Goal: Task Accomplishment & Management: Manage account settings

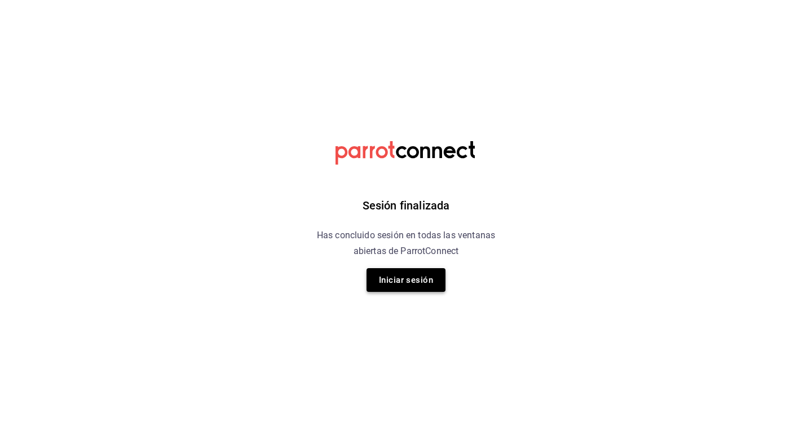
click at [427, 279] on button "Iniciar sesión" at bounding box center [406, 280] width 79 height 24
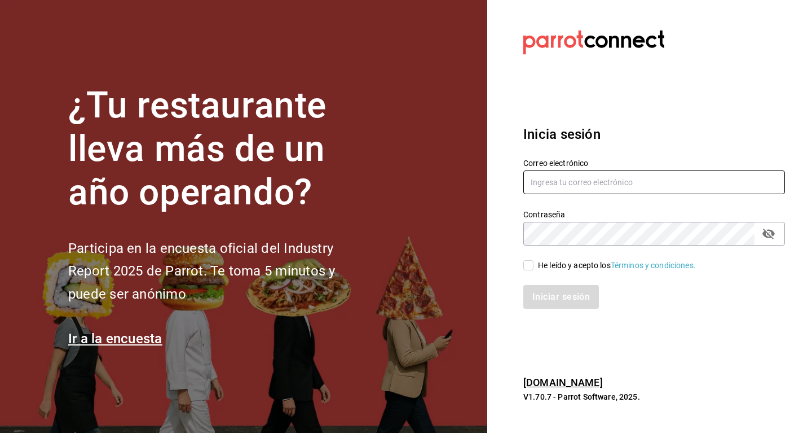
click at [609, 177] on input "text" at bounding box center [654, 182] width 262 height 24
type input "adri.quintero@hotmail.com"
click at [542, 262] on div "He leído y acepto los Términos y condiciones." at bounding box center [617, 265] width 158 height 12
click at [534, 262] on input "He leído y acepto los Términos y condiciones." at bounding box center [528, 265] width 10 height 10
checkbox input "true"
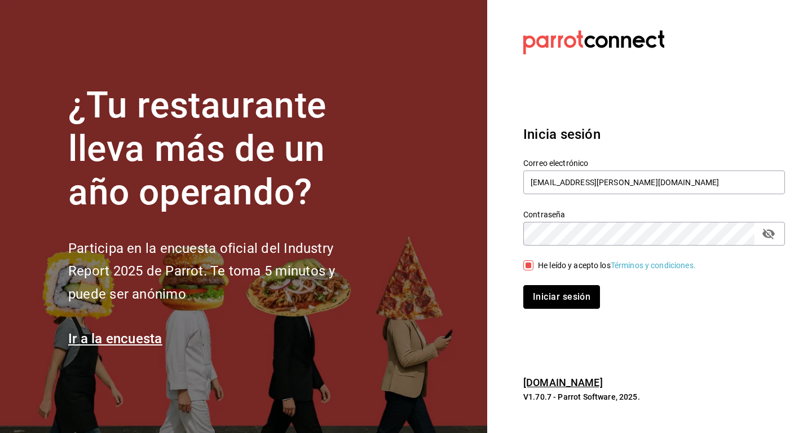
drag, startPoint x: 559, startPoint y: 288, endPoint x: 557, endPoint y: 281, distance: 7.1
click at [559, 287] on button "Iniciar sesión" at bounding box center [561, 297] width 77 height 24
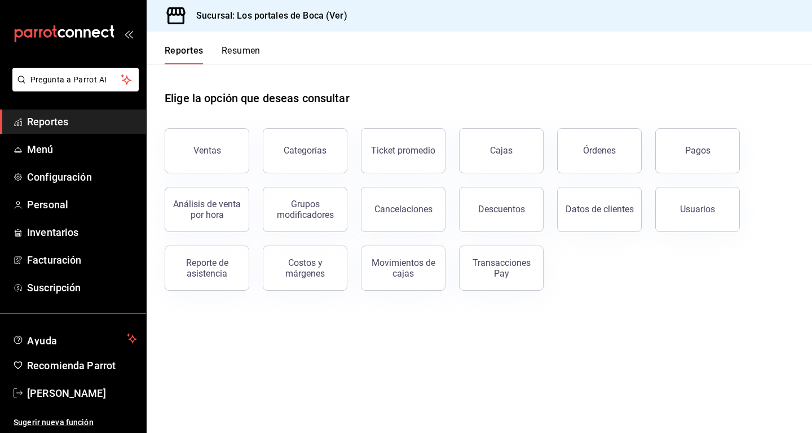
click at [217, 51] on div "Reportes Resumen" at bounding box center [213, 54] width 96 height 19
click at [232, 52] on button "Resumen" at bounding box center [241, 54] width 39 height 19
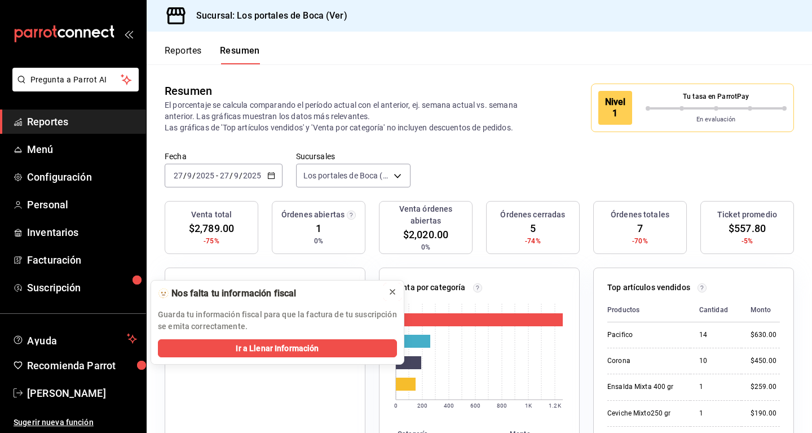
click at [394, 293] on icon at bounding box center [392, 291] width 9 height 9
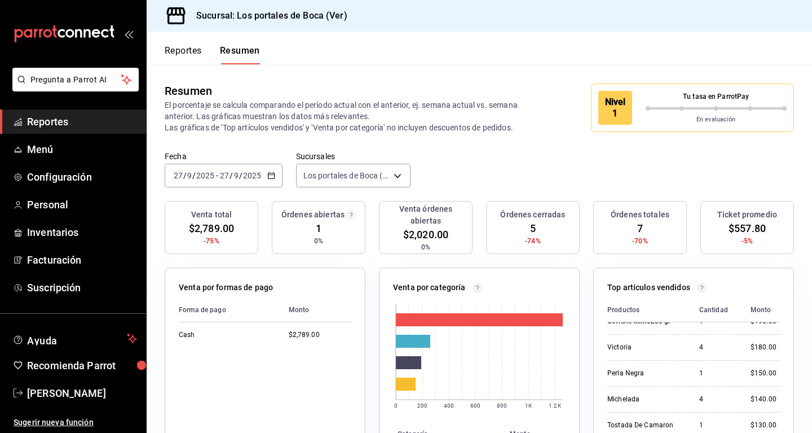
click at [469, 152] on div "Fecha [DATE] [DATE] - [DATE] [DATE] Sucursales Los portales de Boca (Ver) [obje…" at bounding box center [480, 176] width 666 height 50
click at [175, 45] on div "Reportes Resumen" at bounding box center [203, 48] width 113 height 33
click at [176, 48] on button "Reportes" at bounding box center [183, 54] width 37 height 19
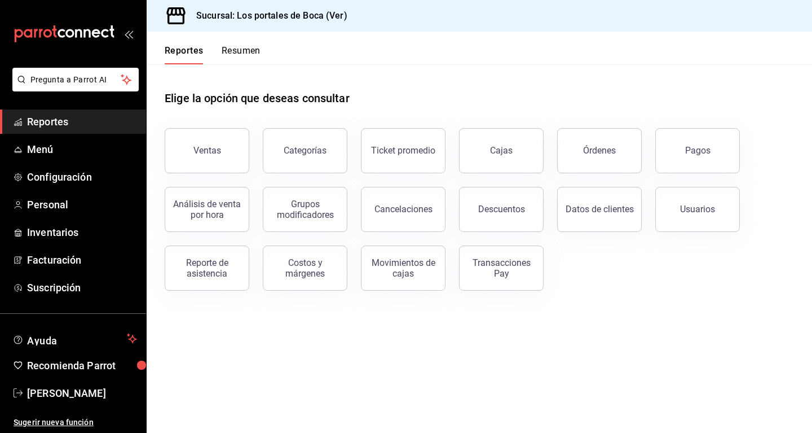
click at [69, 110] on link "Reportes" at bounding box center [73, 121] width 146 height 24
